Goal: Feedback & Contribution: Leave review/rating

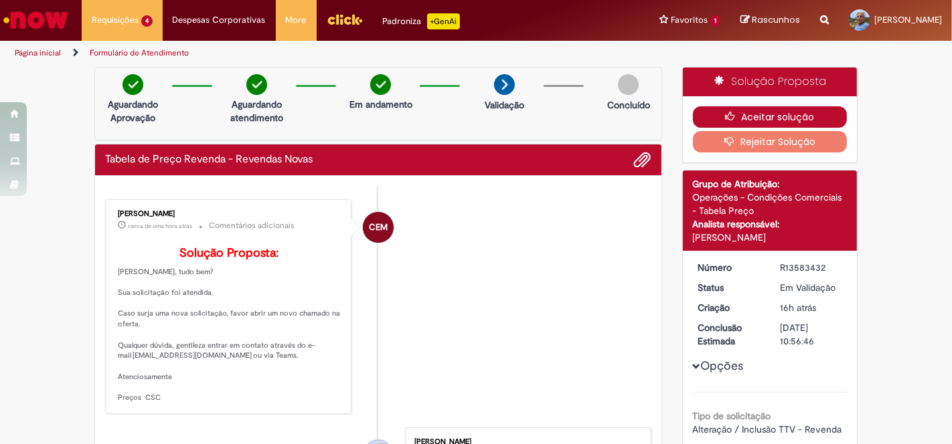
click at [751, 113] on button "Aceitar solução" at bounding box center [770, 116] width 155 height 21
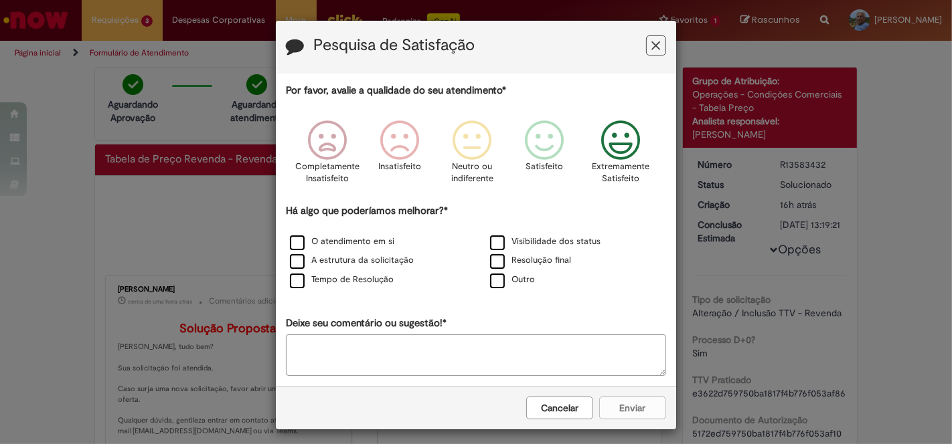
click at [624, 142] on icon "Feedback" at bounding box center [621, 140] width 50 height 40
click at [285, 251] on div "O atendimento em si" at bounding box center [376, 242] width 200 height 19
click at [290, 280] on label "Tempo de Resolução" at bounding box center [342, 280] width 104 height 13
click at [292, 241] on label "O atendimento em si" at bounding box center [342, 242] width 104 height 13
click at [495, 259] on label "Resolução final" at bounding box center [530, 260] width 81 height 13
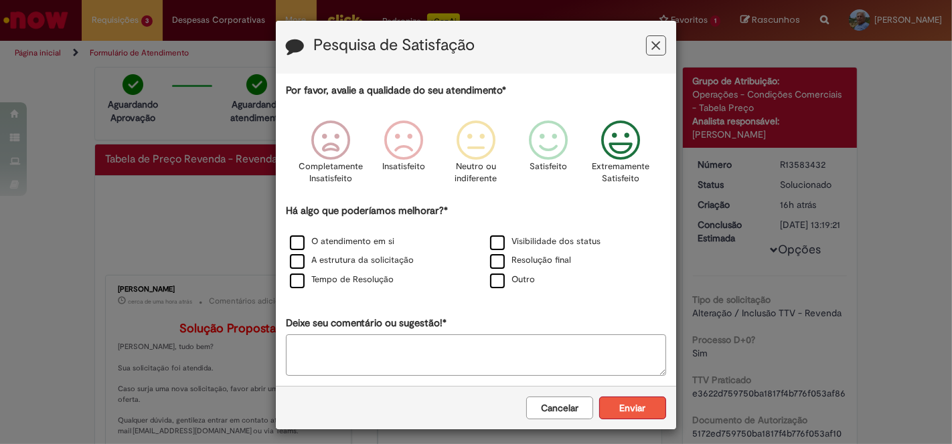
click at [617, 406] on button "Enviar" at bounding box center [632, 408] width 67 height 23
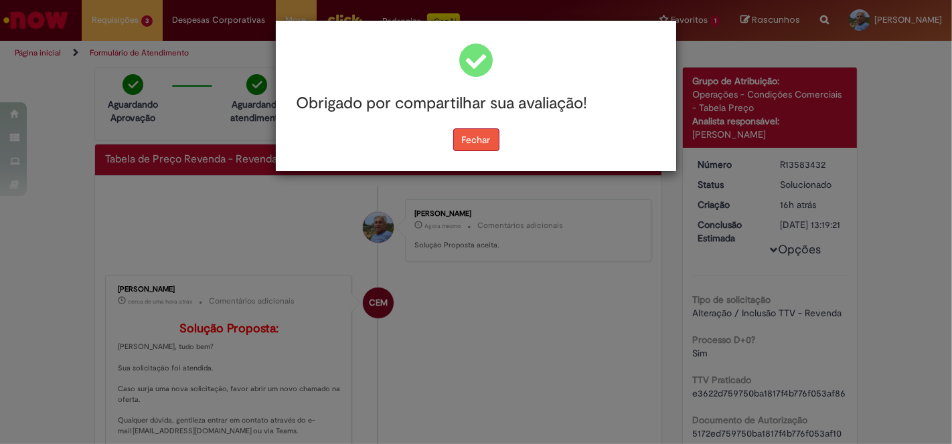
click at [471, 138] on button "Fechar" at bounding box center [476, 140] width 46 height 23
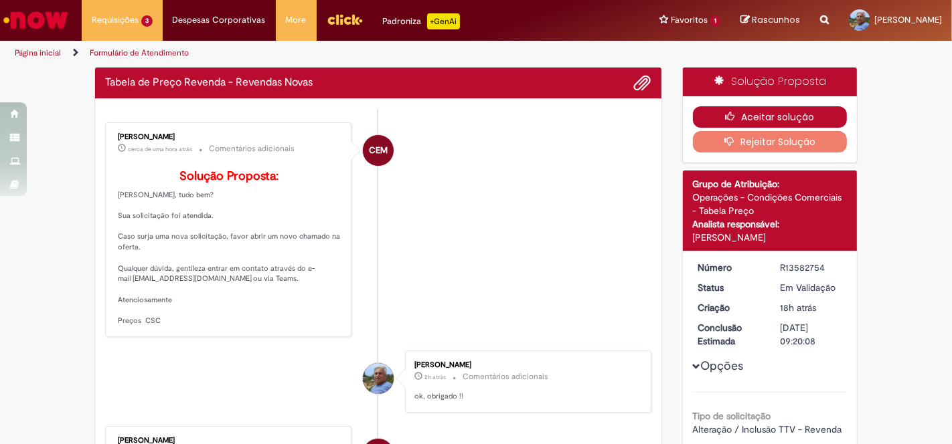
click at [775, 116] on button "Aceitar solução" at bounding box center [770, 116] width 155 height 21
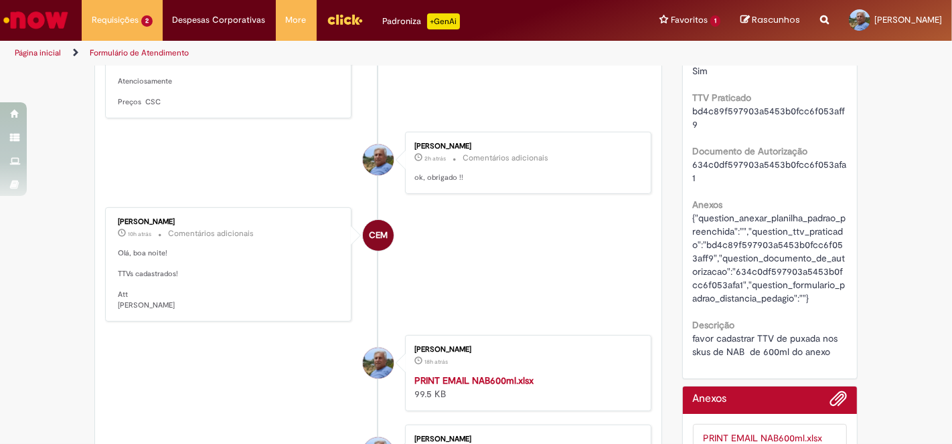
scroll to position [297, 0]
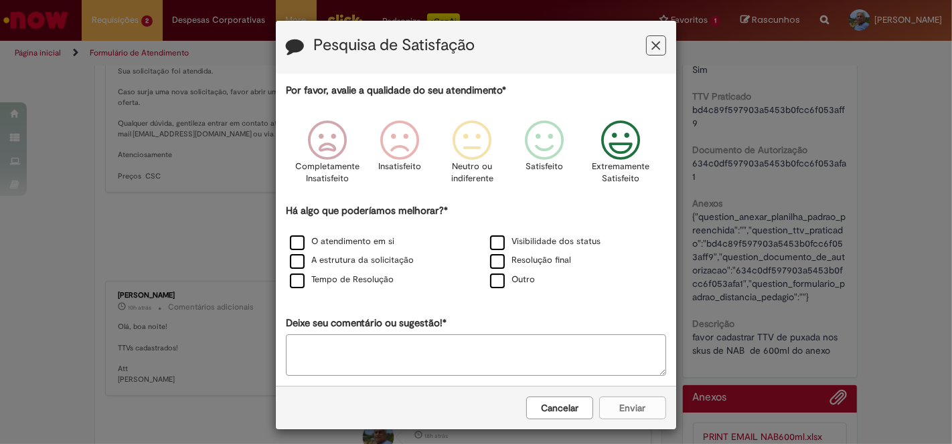
click at [614, 156] on icon "Feedback" at bounding box center [621, 140] width 50 height 40
click at [294, 243] on label "O atendimento em si" at bounding box center [342, 242] width 104 height 13
click at [299, 280] on label "Tempo de Resolução" at bounding box center [342, 280] width 104 height 13
click at [491, 259] on label "Resolução final" at bounding box center [530, 260] width 81 height 13
click at [634, 401] on button "Enviar" at bounding box center [632, 408] width 67 height 23
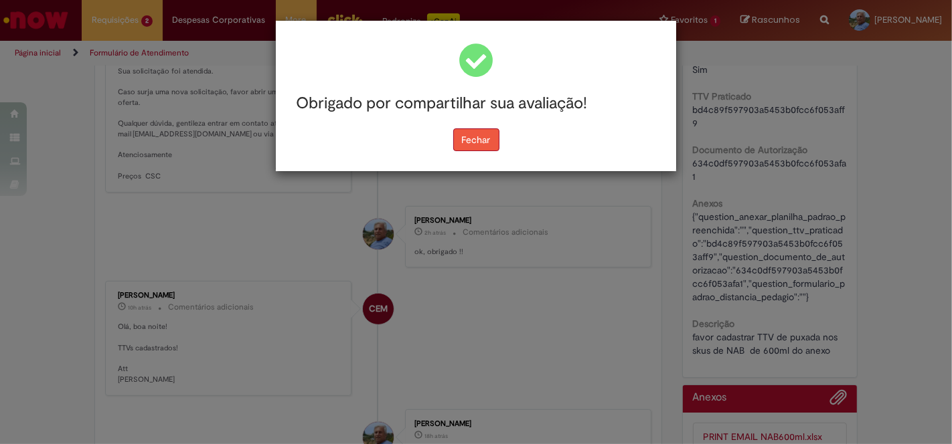
click at [479, 146] on button "Fechar" at bounding box center [476, 140] width 46 height 23
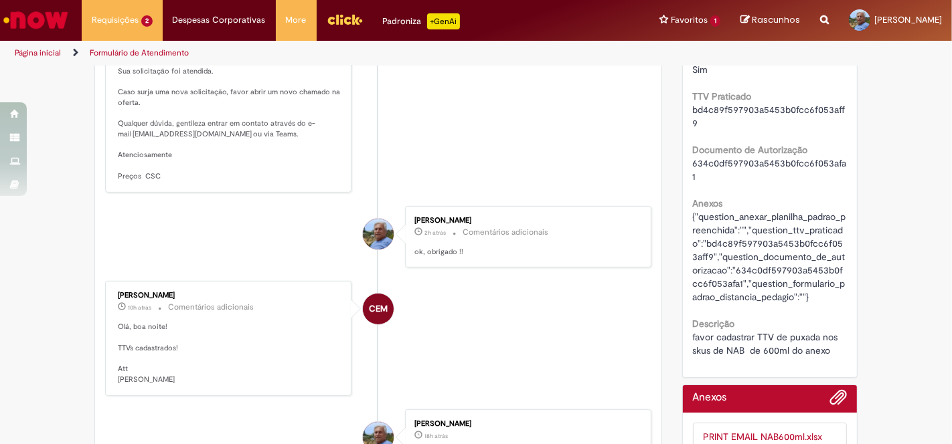
scroll to position [0, 0]
